Goal: Download file/media

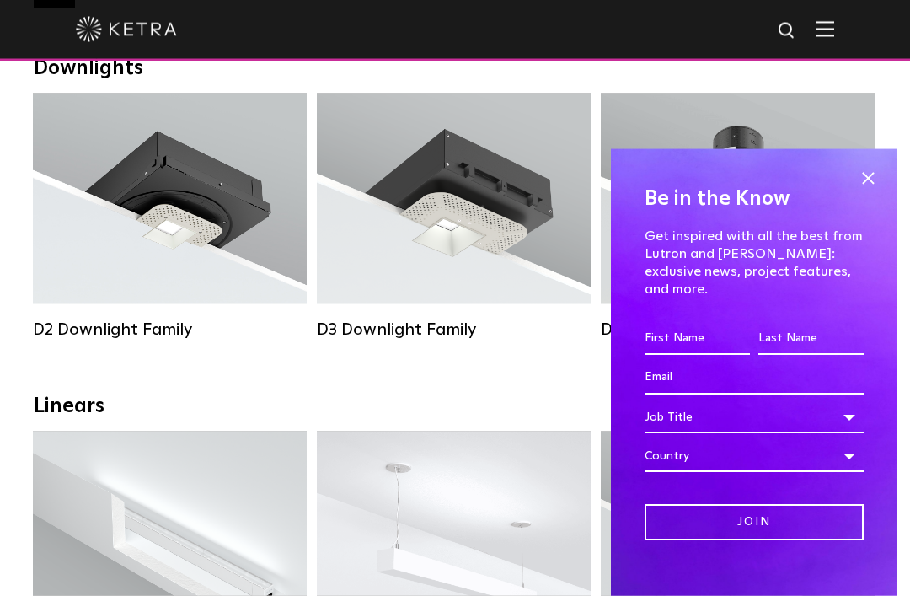
scroll to position [279, 0]
click at [871, 191] on span at bounding box center [867, 178] width 25 height 25
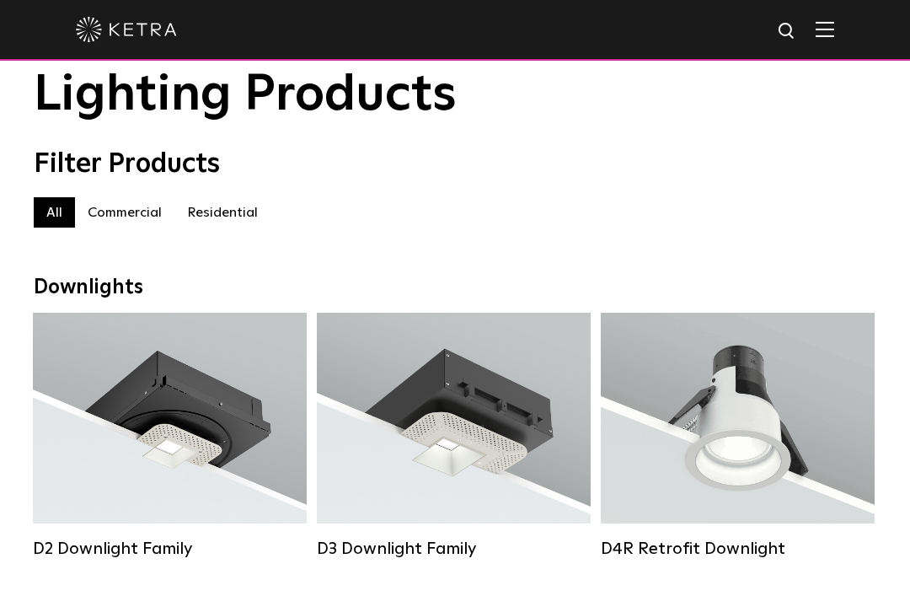
scroll to position [58, 0]
click at [228, 485] on div "Lumen Output: 1200 Colors: White / Black / Gloss Black / Silver / Bronze / Silv…" at bounding box center [169, 424] width 223 height 170
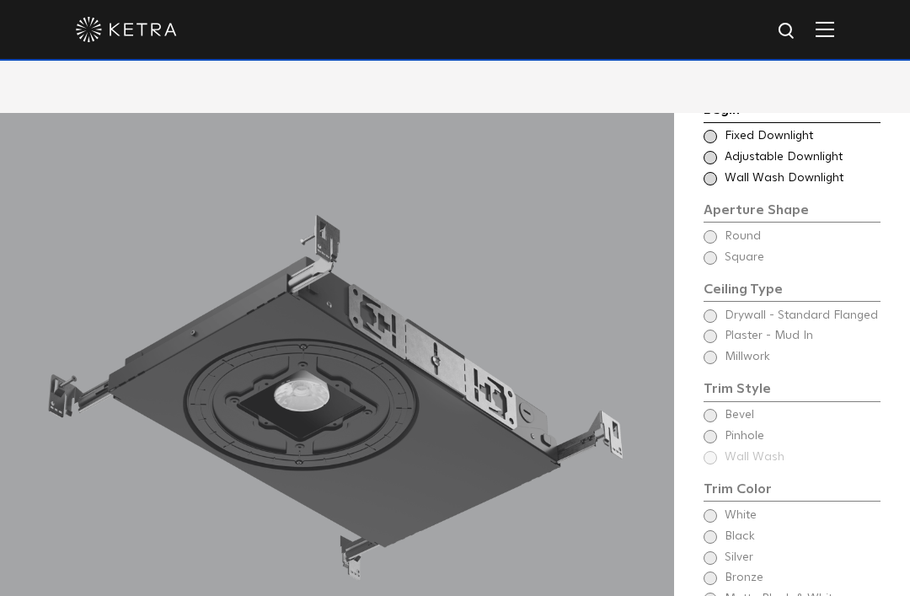
scroll to position [1283, 0]
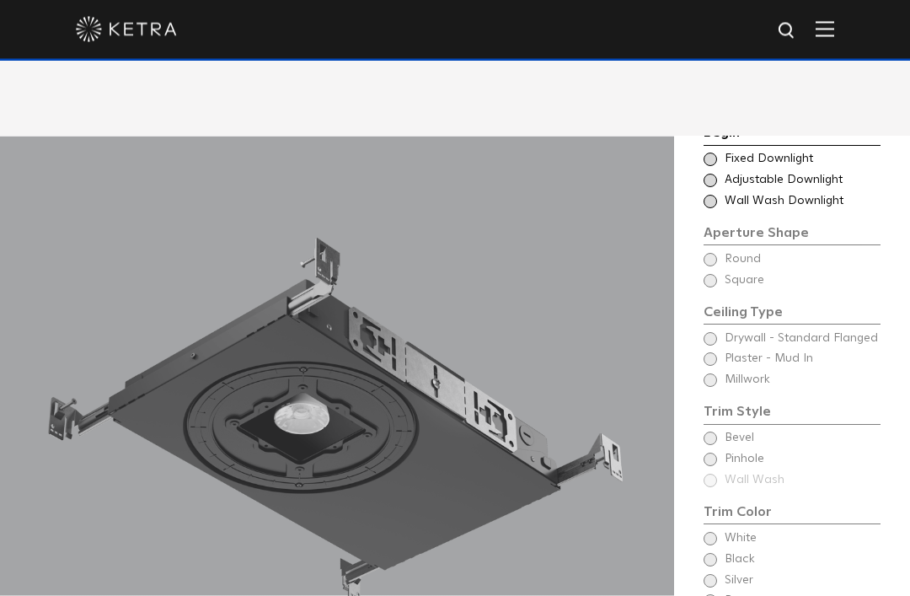
click at [715, 190] on div "Choose Aperture Shape Adjustable Downlight" at bounding box center [792, 181] width 177 height 17
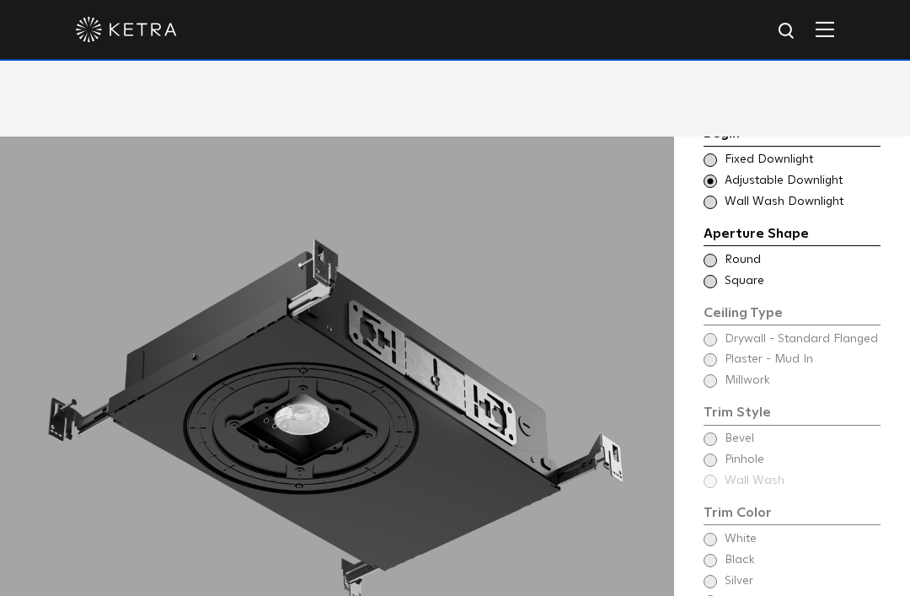
click at [712, 267] on span at bounding box center [710, 260] width 13 height 13
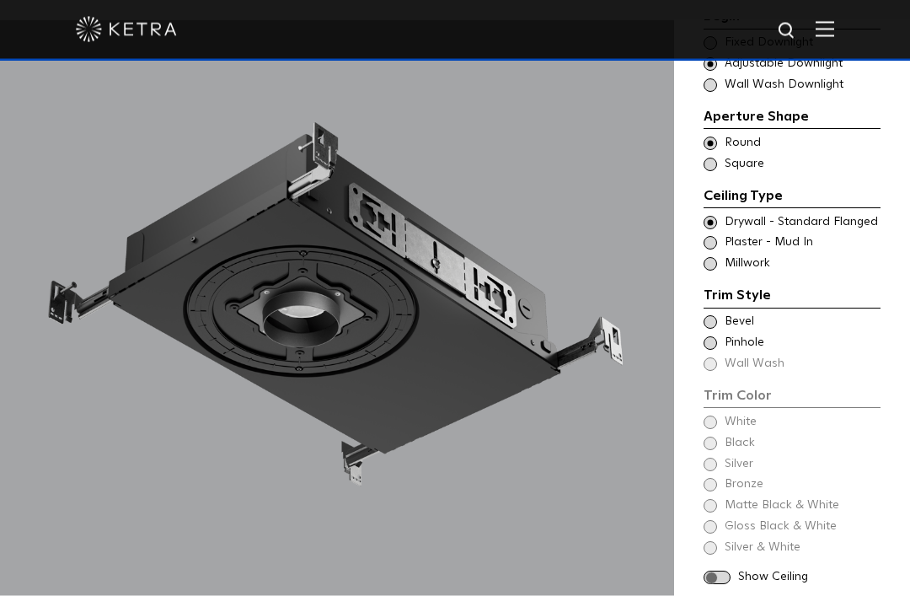
scroll to position [1402, 0]
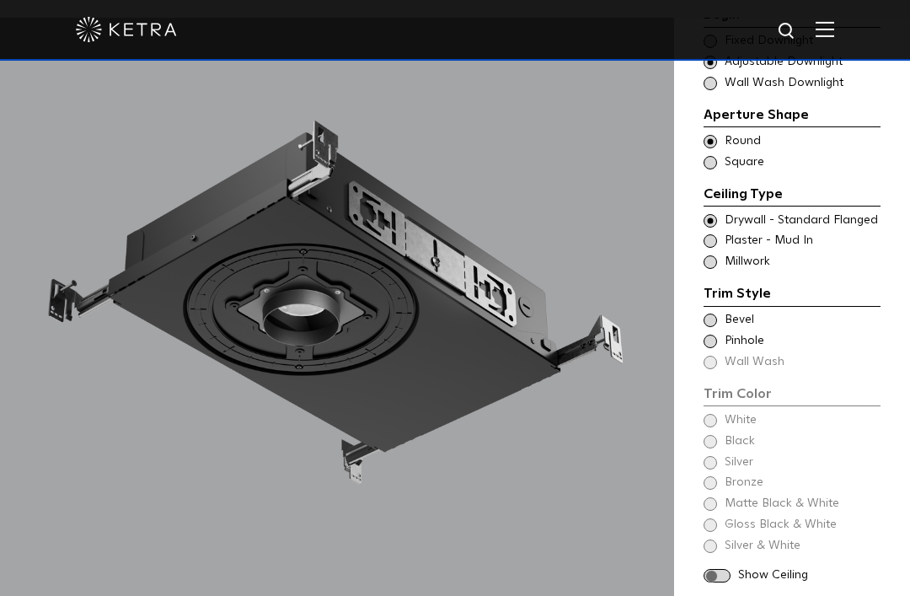
click at [714, 327] on span at bounding box center [710, 320] width 13 height 13
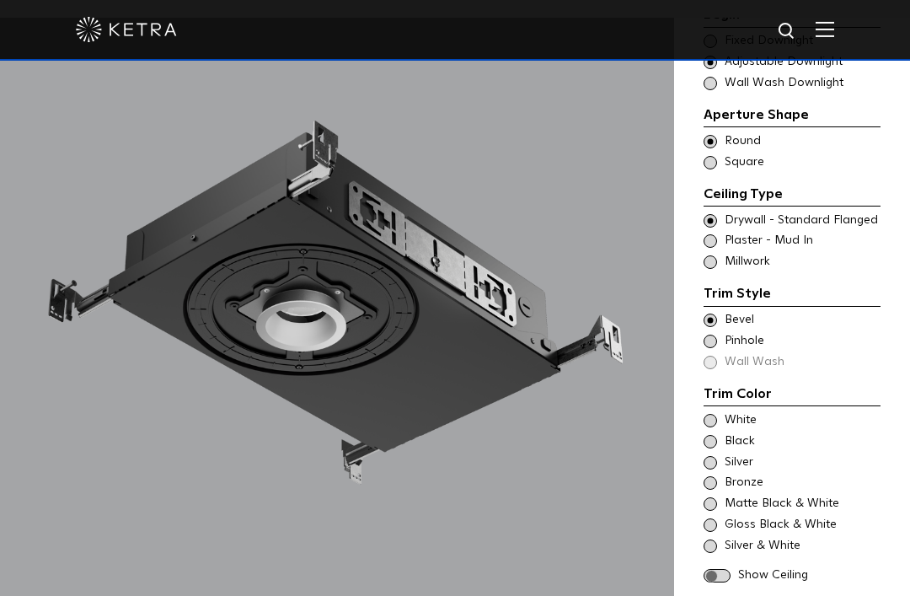
click at [713, 348] on span at bounding box center [710, 341] width 13 height 13
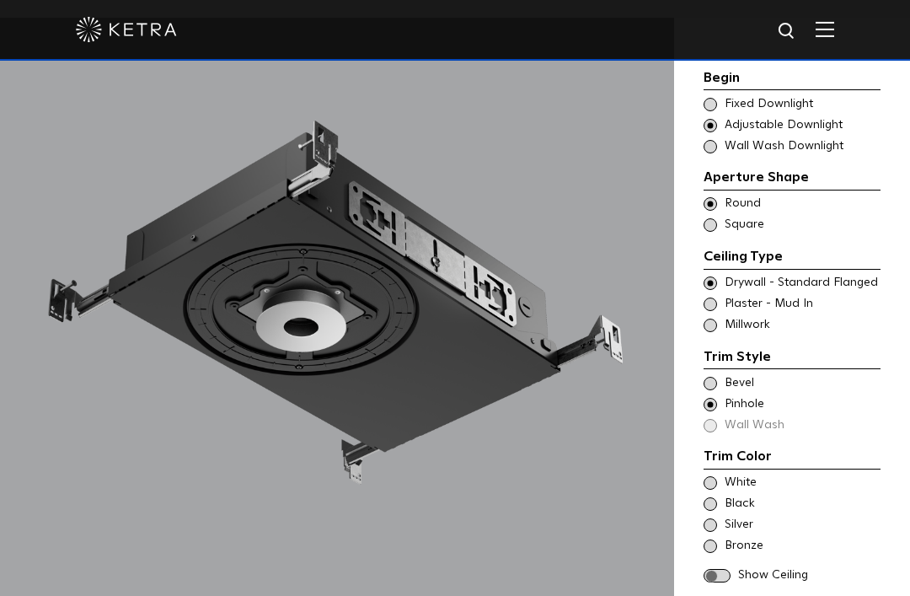
click at [712, 232] on span at bounding box center [710, 224] width 13 height 13
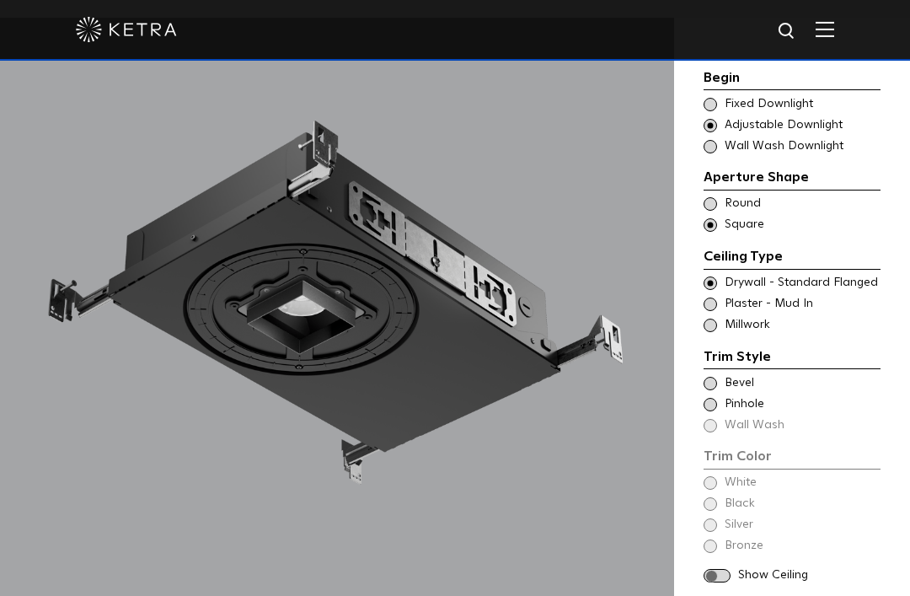
click at [753, 434] on div "Trim Style Trim Color - Square - Flanged Bevel Trim Color - Square - Pinhole - …" at bounding box center [792, 390] width 177 height 88
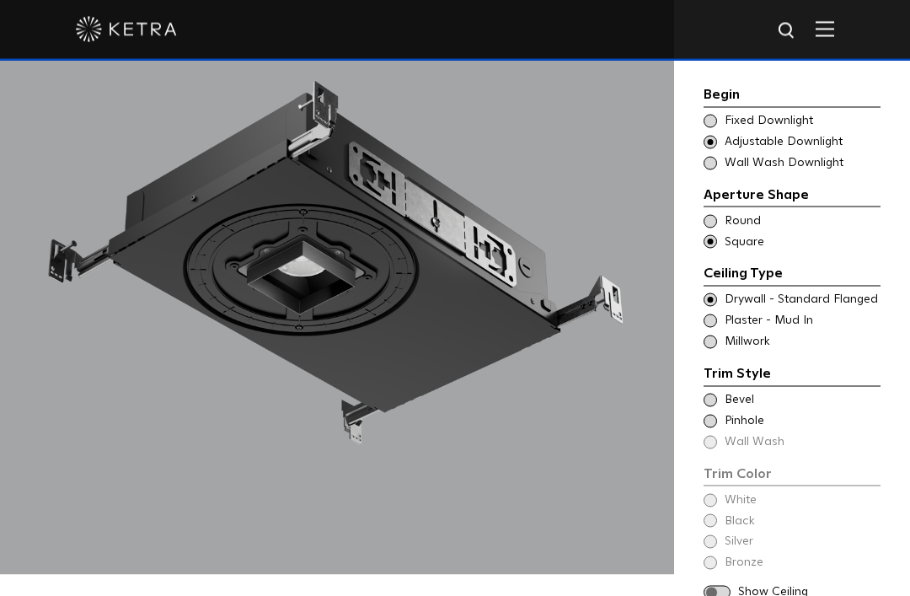
scroll to position [1443, 0]
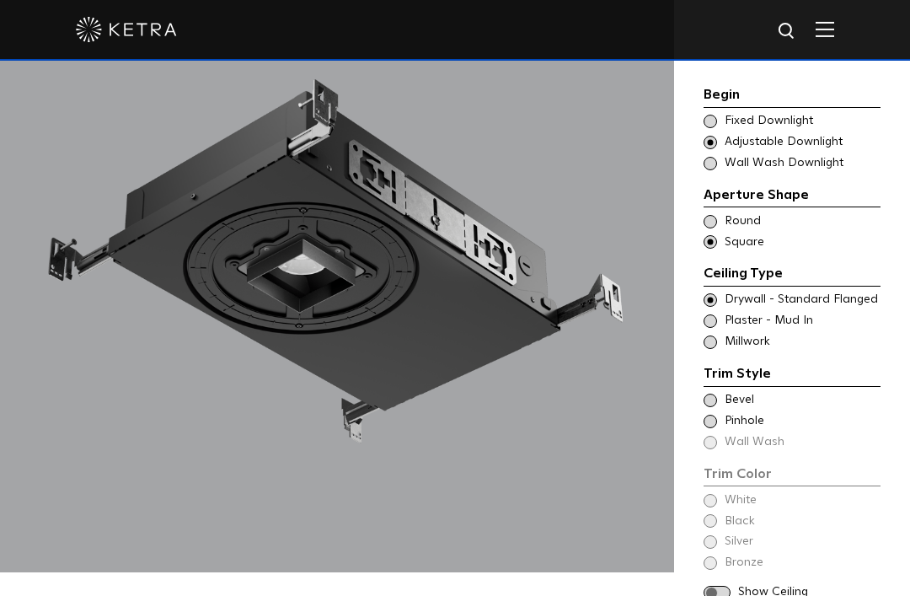
click at [716, 394] on span at bounding box center [710, 400] width 13 height 13
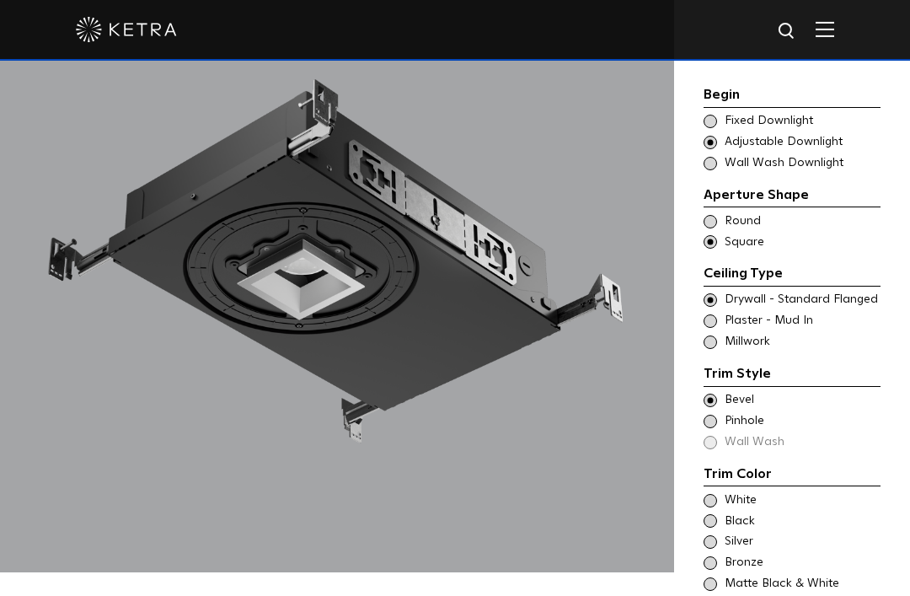
click at [717, 413] on div "Trim Color - Square - Pinhole - Flanged Pinhole" at bounding box center [792, 421] width 177 height 17
click at [716, 394] on span at bounding box center [710, 400] width 13 height 13
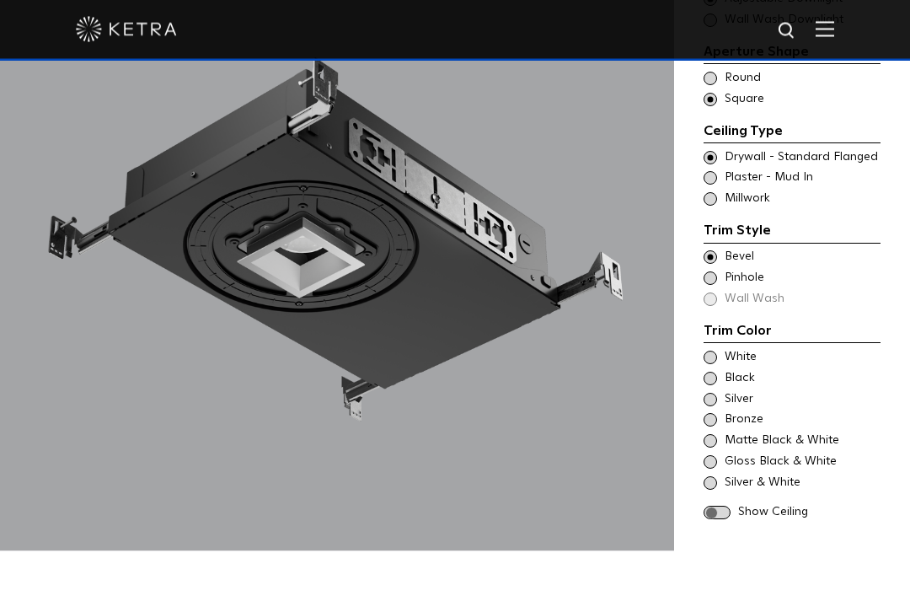
scroll to position [1528, 0]
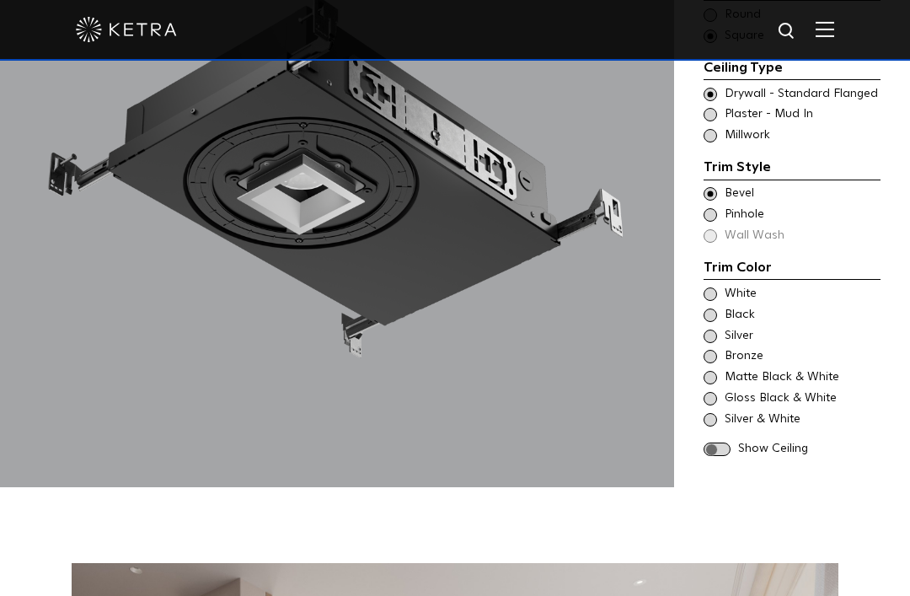
click at [716, 322] on span at bounding box center [710, 314] width 13 height 13
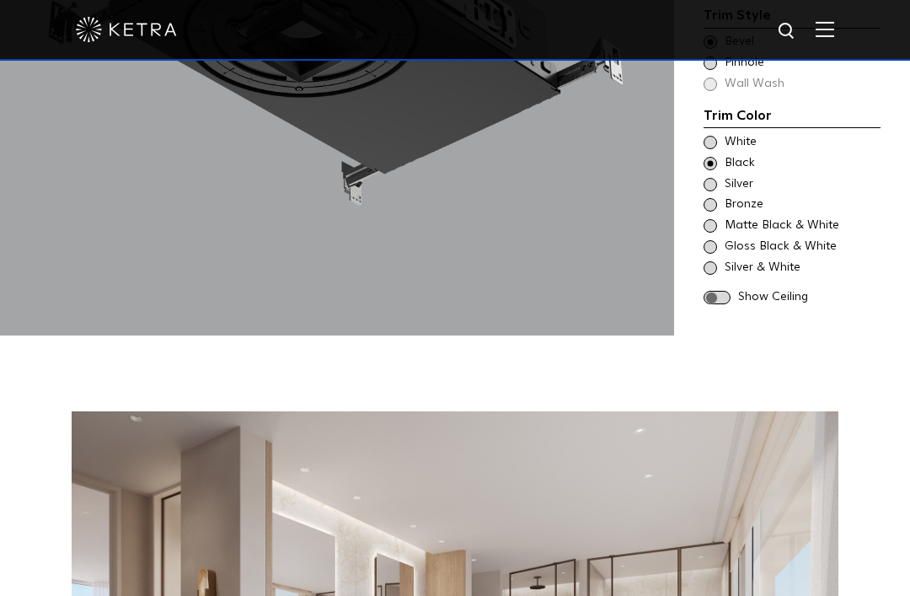
scroll to position [1687, 0]
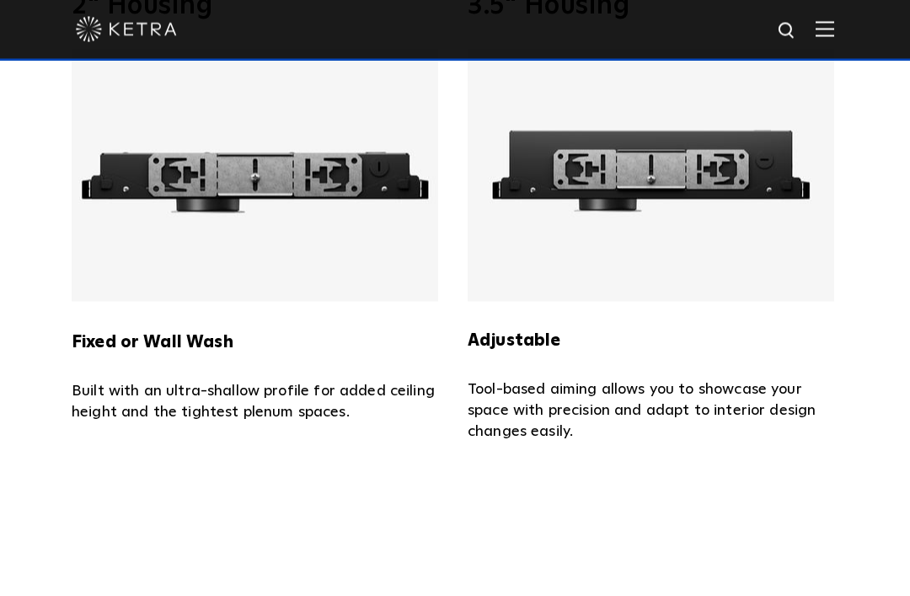
scroll to position [3305, 0]
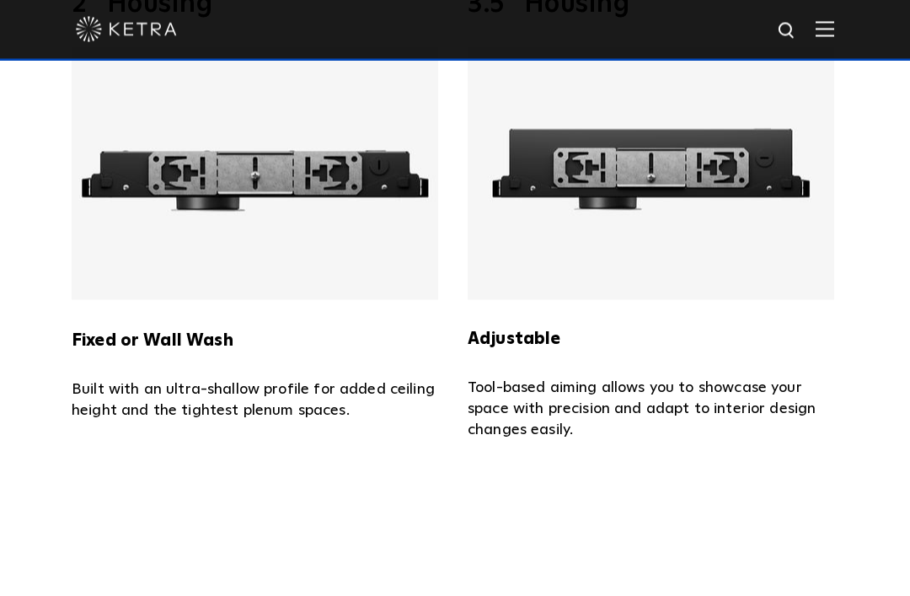
click at [805, 441] on div "Adjustable Tool-based aiming allows you to showcase your space with precision a…" at bounding box center [653, 244] width 371 height 394
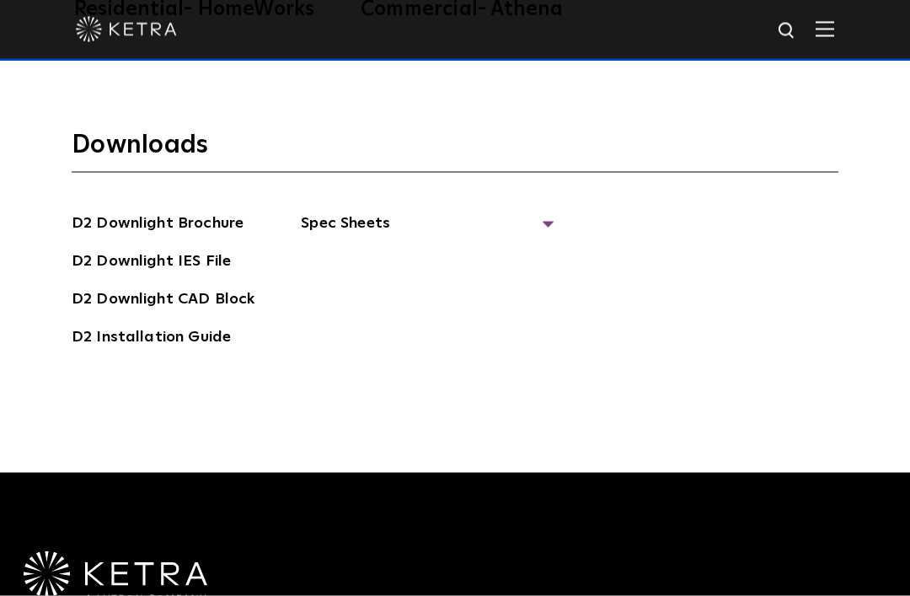
scroll to position [4307, 0]
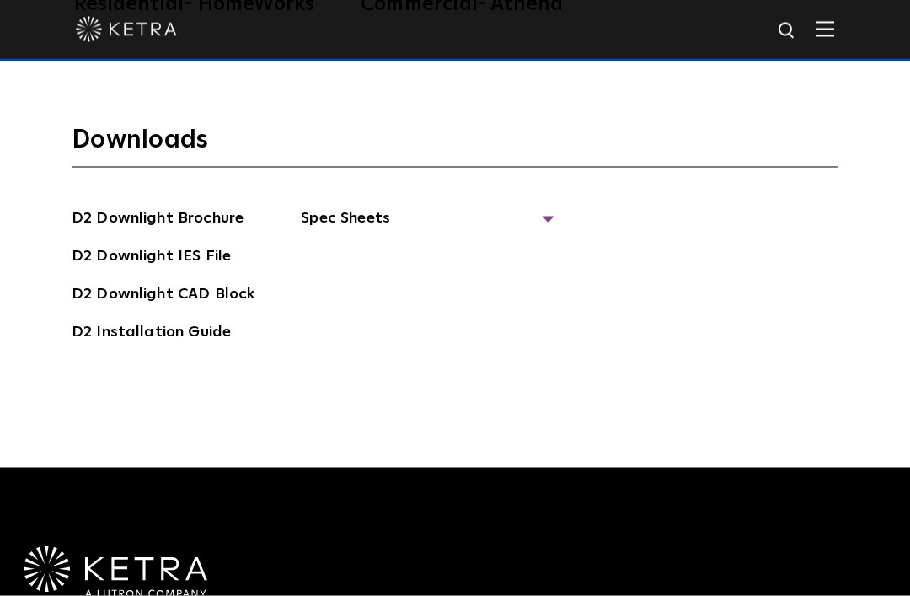
click at [524, 244] on span "Spec Sheets" at bounding box center [427, 224] width 253 height 37
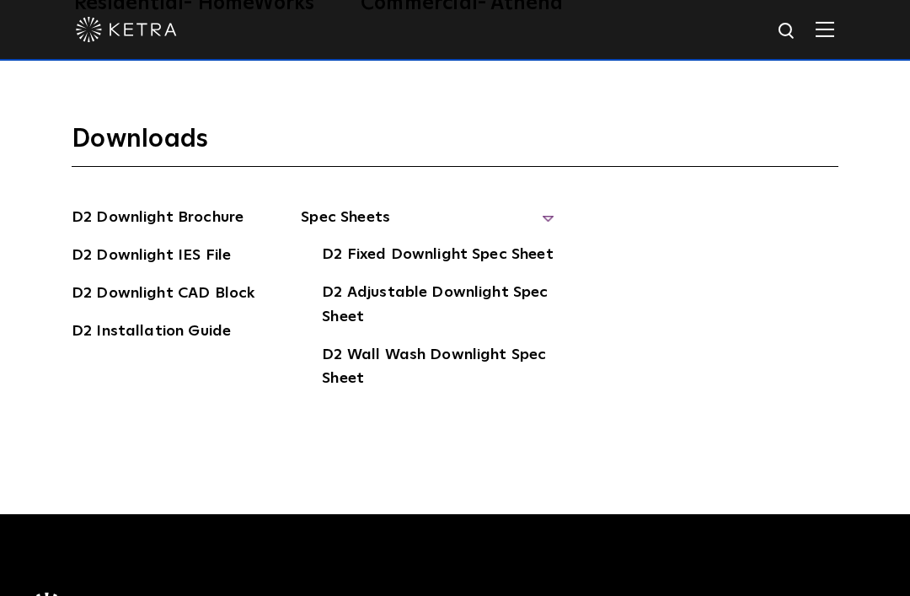
click at [510, 332] on link "D2 Adjustable Downlight Spec Sheet" at bounding box center [438, 306] width 232 height 51
